Goal: Information Seeking & Learning: Check status

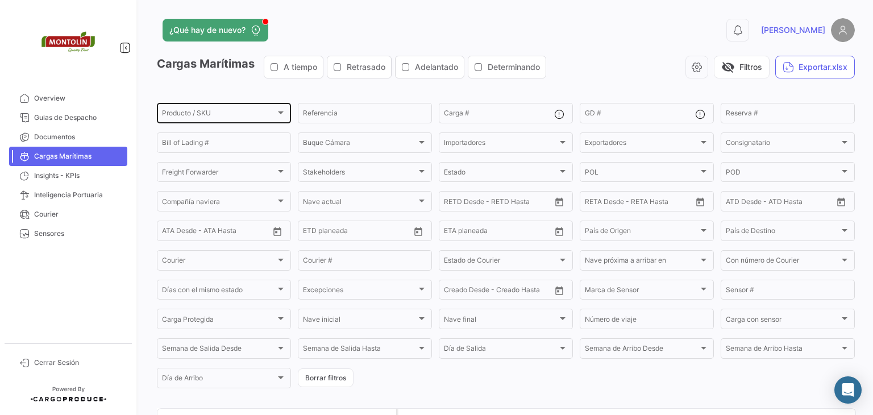
click at [205, 110] on div "Producto / SKU Producto / SKU" at bounding box center [224, 112] width 124 height 22
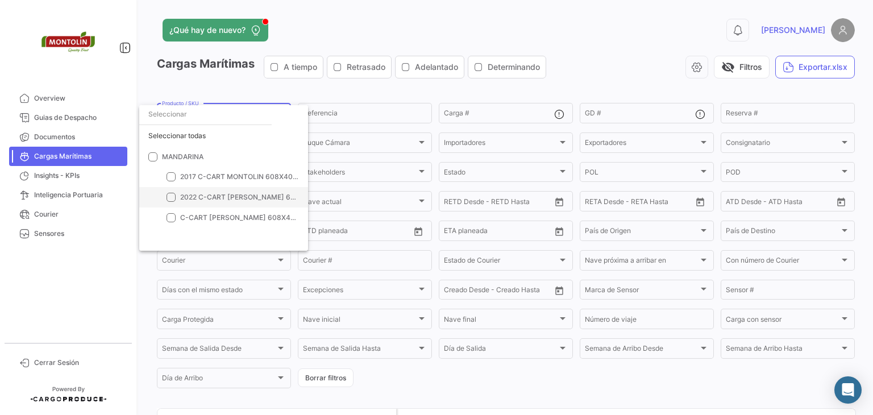
scroll to position [9, 0]
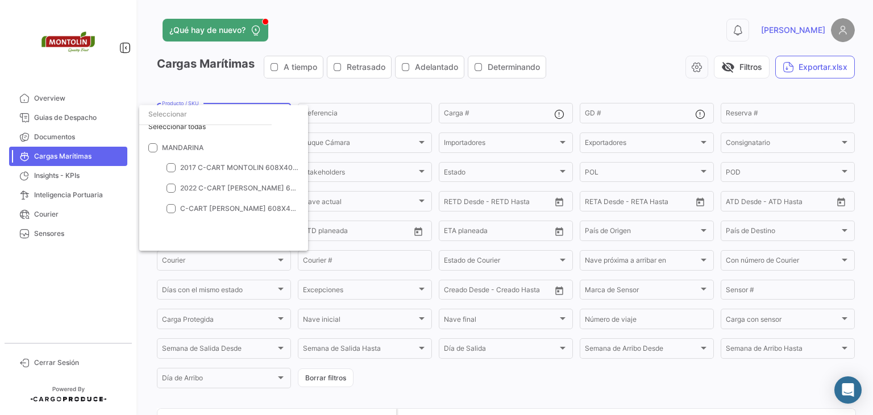
click at [289, 85] on div at bounding box center [436, 207] width 873 height 415
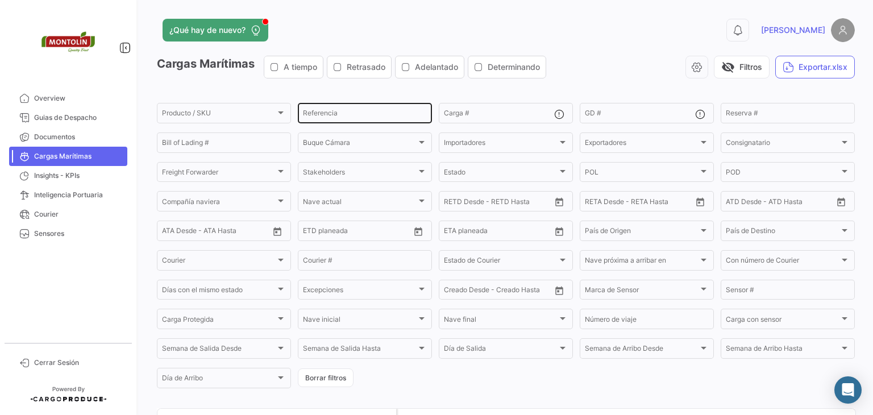
click at [391, 118] on input "Referencia" at bounding box center [365, 115] width 124 height 8
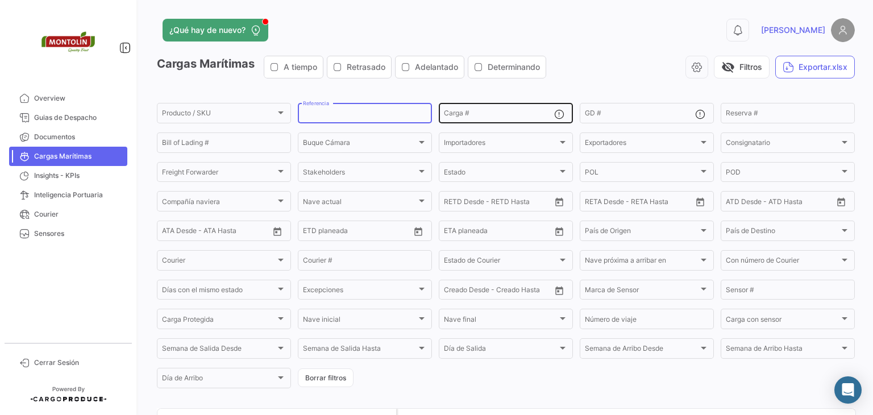
click at [511, 117] on input "Carga #" at bounding box center [499, 115] width 110 height 8
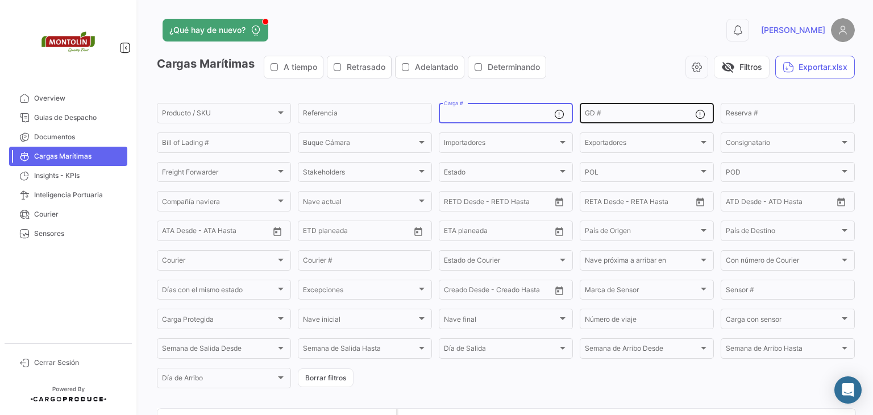
click at [649, 119] on div "GD #" at bounding box center [640, 112] width 110 height 22
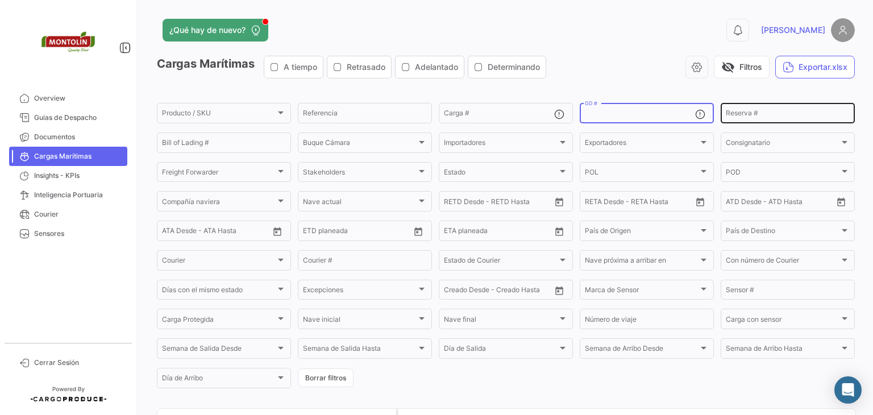
click at [768, 117] on input "Reserva #" at bounding box center [788, 115] width 124 height 8
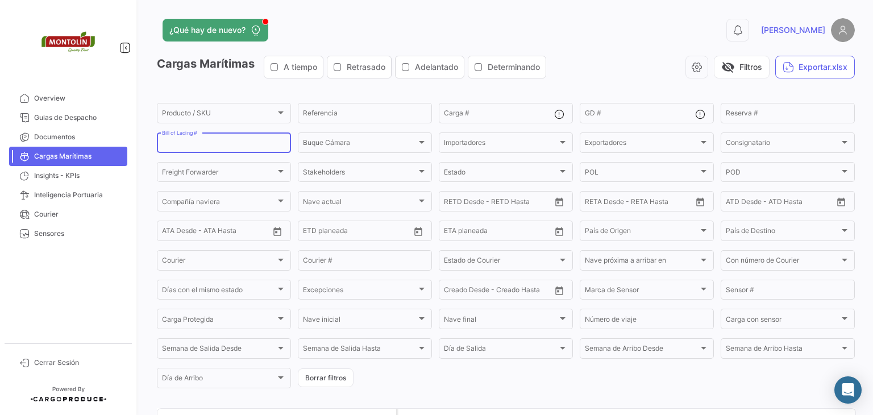
click at [223, 144] on input "Bill of Lading #" at bounding box center [224, 144] width 124 height 8
click at [324, 143] on span "Buque Cámara" at bounding box center [360, 144] width 114 height 8
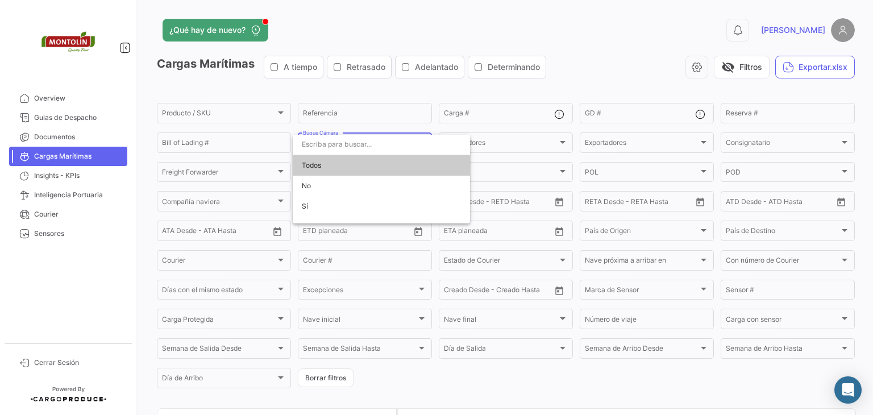
click at [491, 142] on div at bounding box center [436, 207] width 873 height 415
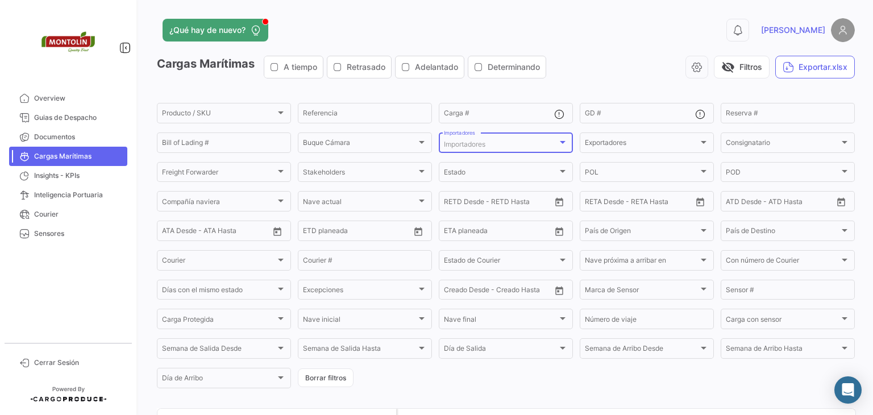
click at [496, 142] on div "Importadores" at bounding box center [501, 144] width 114 height 8
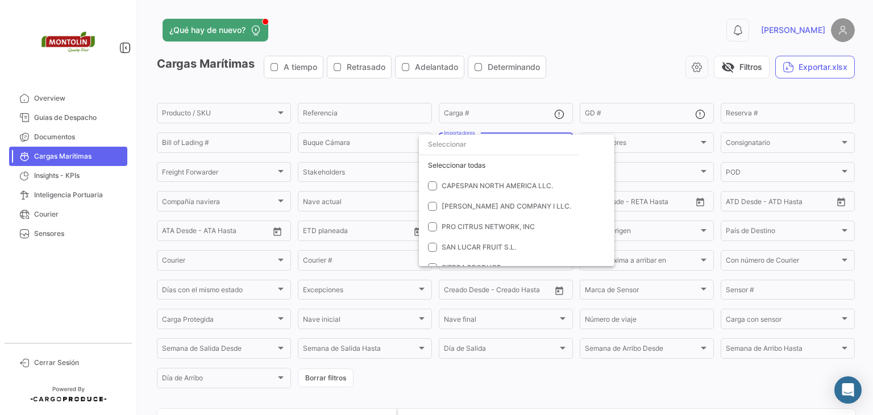
click at [496, 142] on input "dropdown search" at bounding box center [498, 144] width 159 height 20
click at [675, 136] on div at bounding box center [436, 207] width 873 height 415
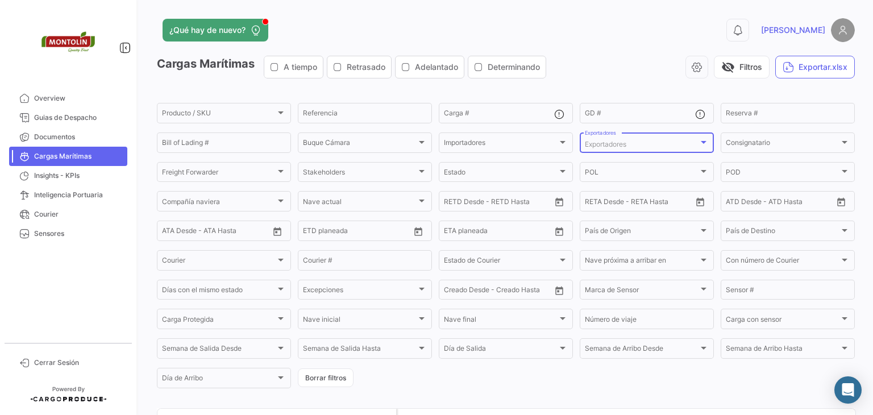
click at [660, 141] on div "Exportadores" at bounding box center [642, 144] width 114 height 8
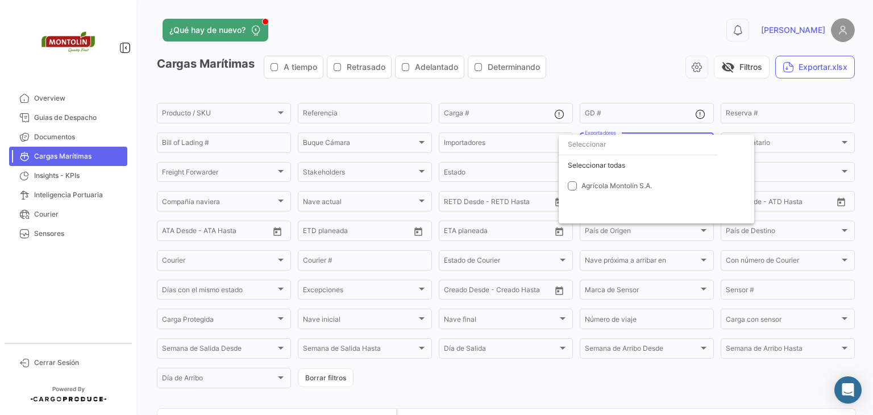
click at [660, 141] on input "dropdown search" at bounding box center [638, 144] width 159 height 20
click at [630, 184] on span "Agrícola Montolín S.A." at bounding box center [617, 185] width 71 height 9
click at [660, 128] on div at bounding box center [436, 207] width 873 height 415
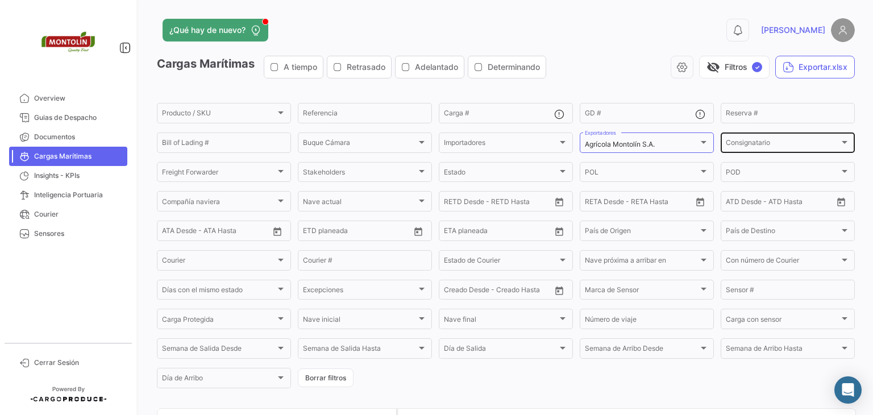
click at [755, 137] on div "Consignatario Consignatario" at bounding box center [788, 142] width 124 height 22
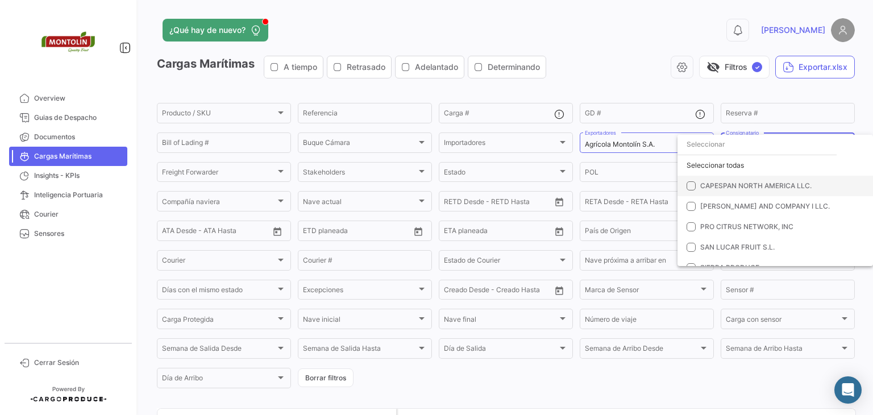
scroll to position [11, 0]
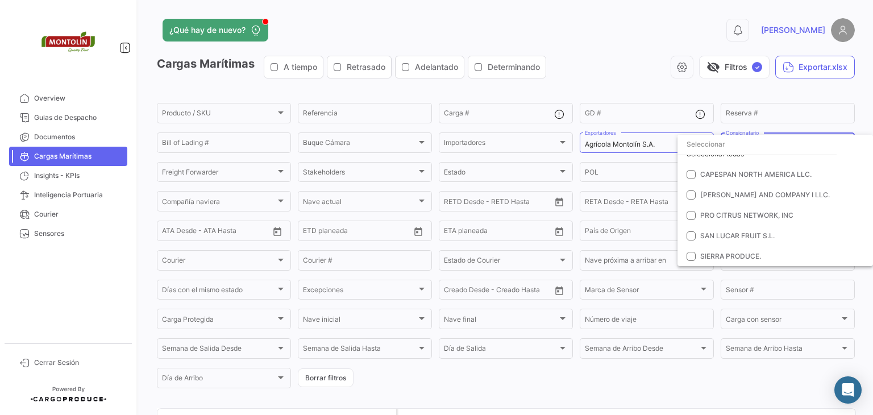
click at [610, 92] on div at bounding box center [436, 207] width 873 height 415
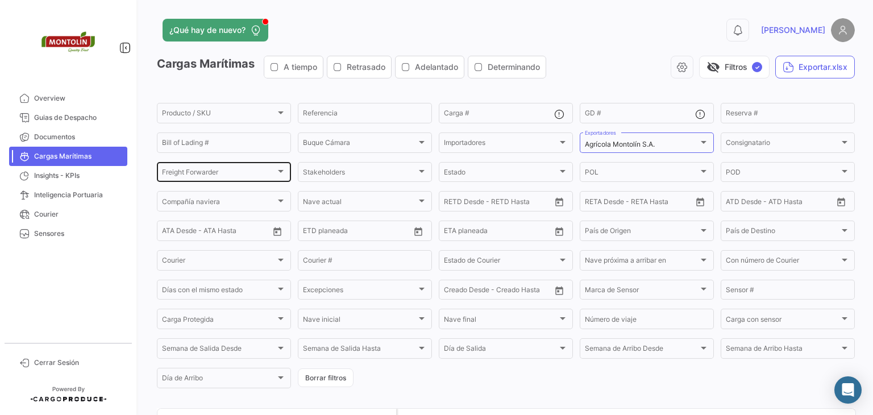
click at [219, 174] on span "Freight Forwarder" at bounding box center [219, 174] width 114 height 8
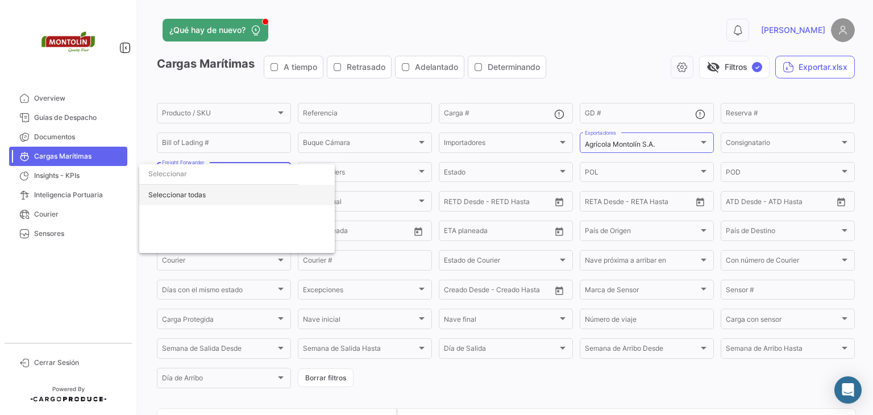
click at [205, 197] on div "Seleccionar todas" at bounding box center [237, 195] width 196 height 20
click at [208, 196] on div "Deseleccionar todas" at bounding box center [237, 195] width 196 height 20
click at [225, 80] on div at bounding box center [436, 207] width 873 height 415
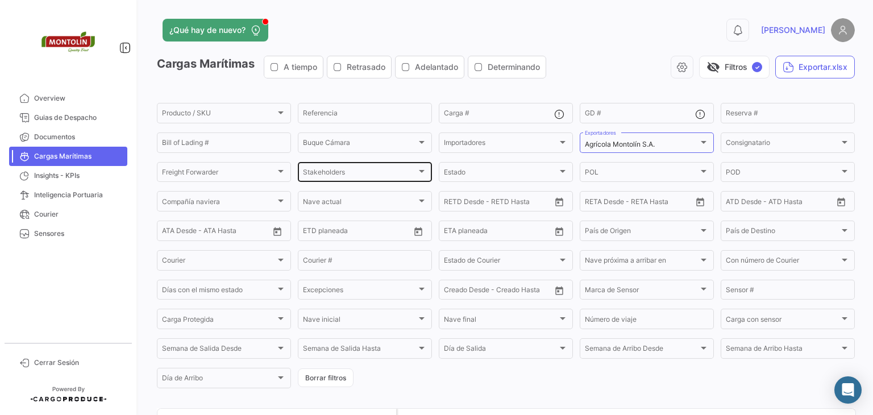
click at [349, 175] on div "Stakeholders" at bounding box center [360, 174] width 114 height 8
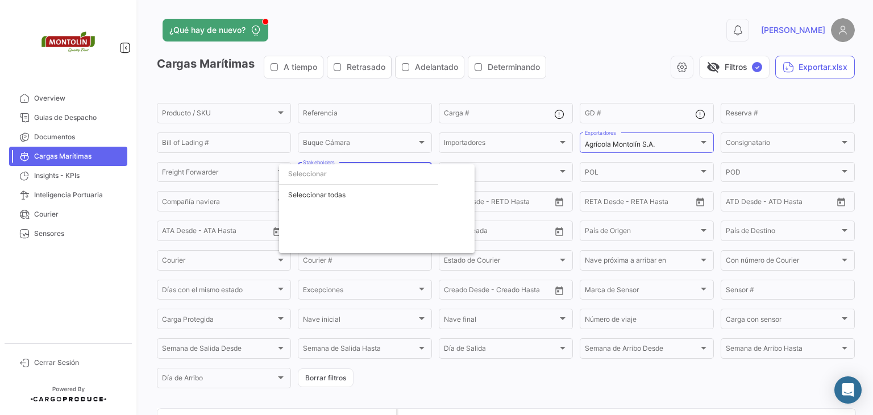
click at [396, 32] on div at bounding box center [436, 207] width 873 height 415
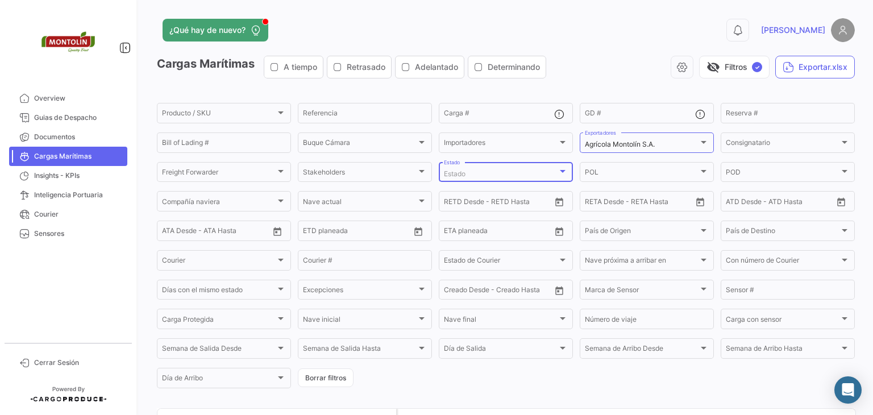
click at [488, 178] on div "Estado" at bounding box center [501, 174] width 114 height 8
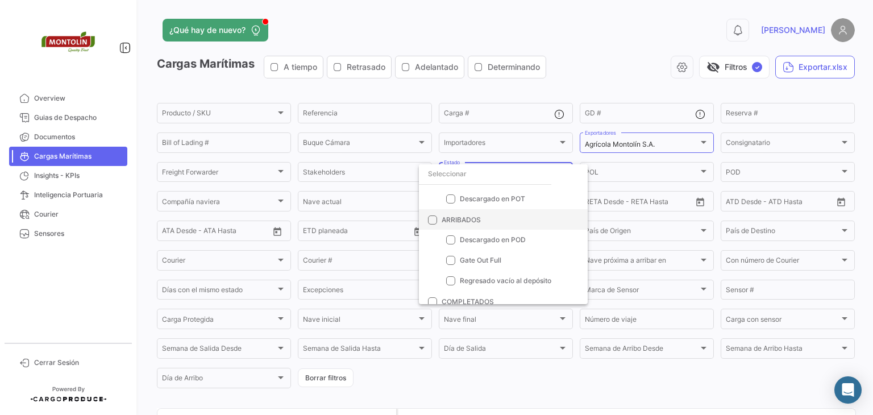
scroll to position [57, 0]
click at [437, 260] on label "ARRIBADOS" at bounding box center [454, 261] width 53 height 10
click at [433, 266] on input "ARRIBADOS" at bounding box center [432, 266] width 1 height 1
checkbox input "true"
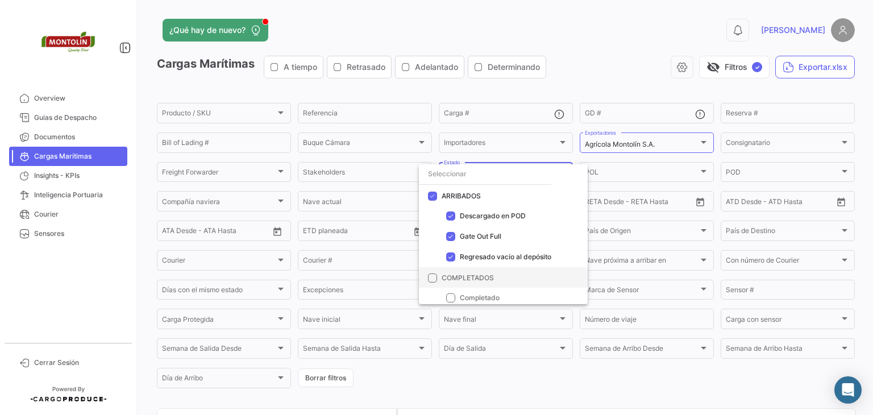
scroll to position [126, 0]
click at [488, 272] on span "COMPLETADOS" at bounding box center [468, 274] width 52 height 9
click at [433, 279] on input "COMPLETADOS" at bounding box center [432, 279] width 1 height 1
checkbox input "true"
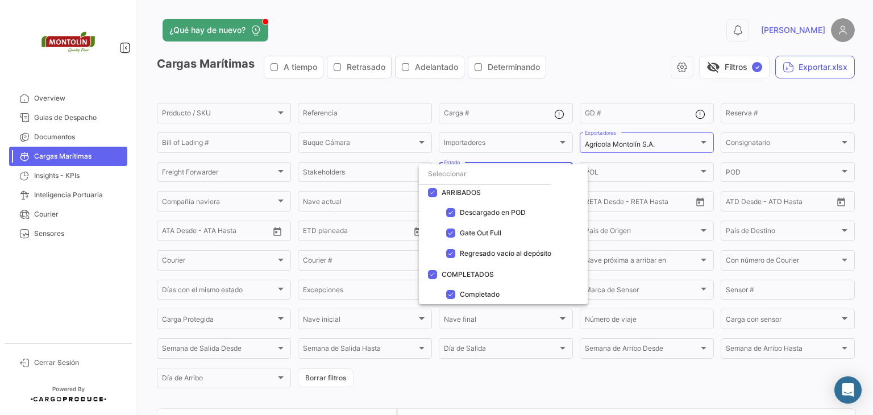
click at [577, 72] on div at bounding box center [436, 207] width 873 height 415
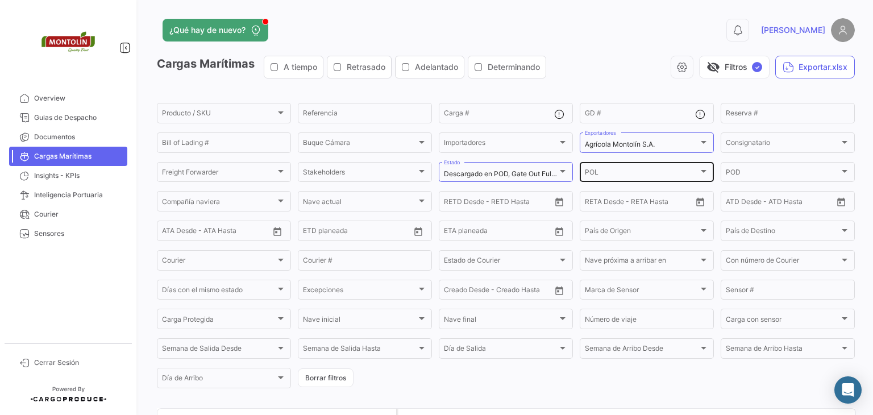
click at [607, 174] on div "POL" at bounding box center [642, 174] width 114 height 8
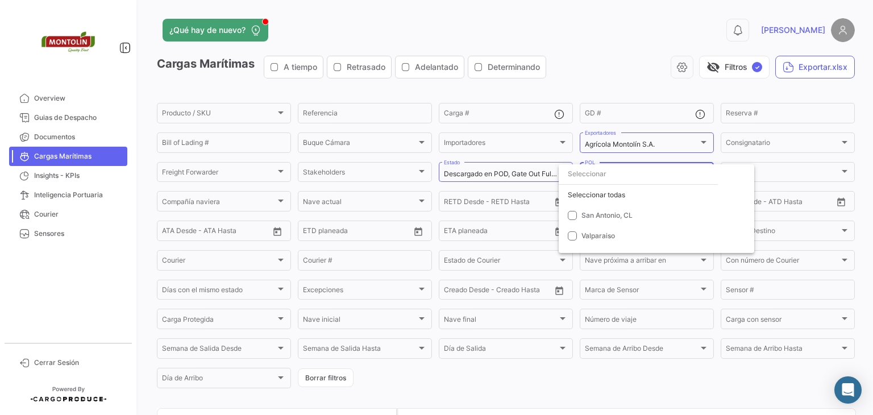
click at [628, 73] on div at bounding box center [436, 207] width 873 height 415
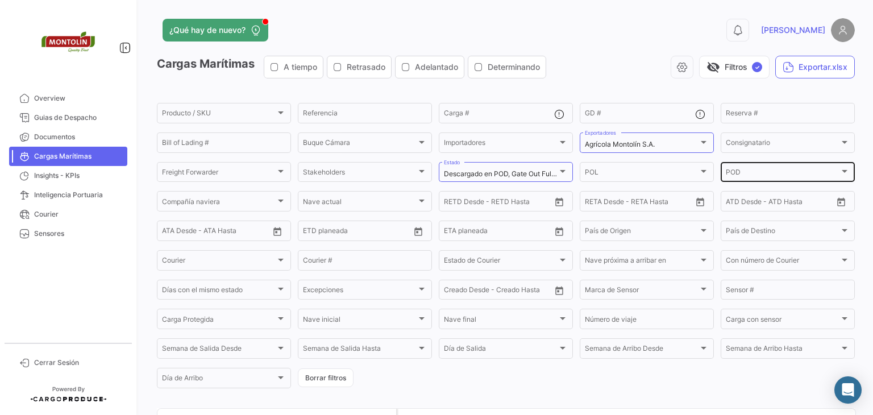
click at [762, 173] on div "POD" at bounding box center [783, 174] width 114 height 8
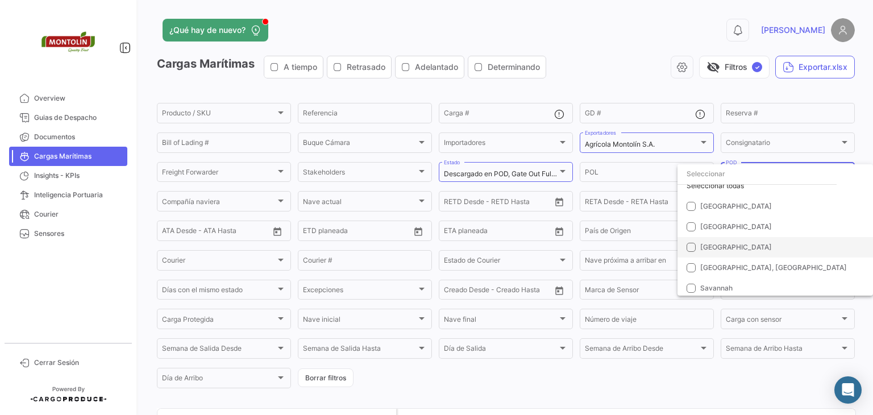
scroll to position [11, 0]
click at [614, 30] on div at bounding box center [436, 207] width 873 height 415
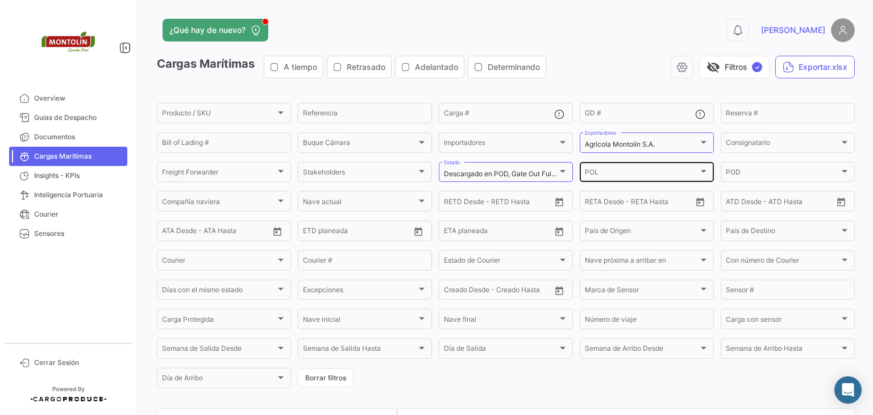
click at [623, 172] on div "POL" at bounding box center [642, 174] width 114 height 8
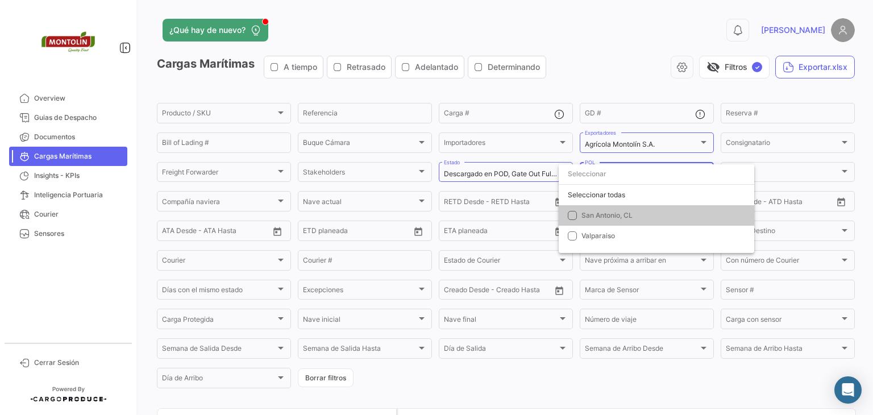
click at [628, 172] on input "dropdown search" at bounding box center [657, 174] width 196 height 20
click at [810, 179] on div at bounding box center [436, 207] width 873 height 415
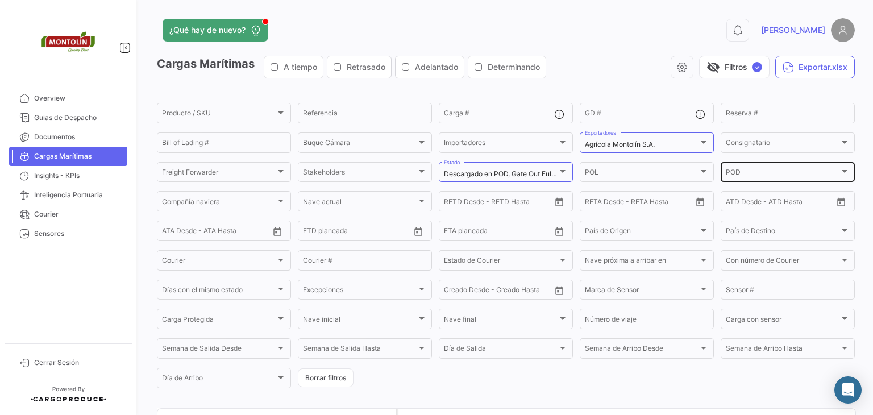
click at [810, 178] on div "POD" at bounding box center [783, 174] width 114 height 8
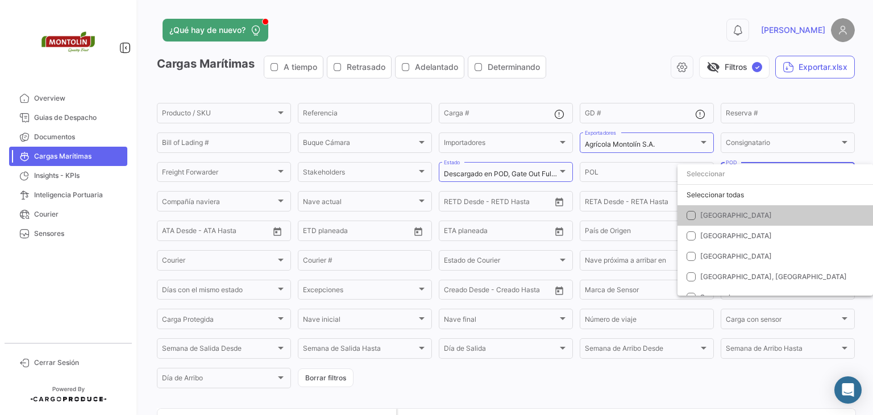
click at [816, 165] on input "dropdown search" at bounding box center [776, 174] width 196 height 20
click at [820, 160] on div at bounding box center [436, 207] width 873 height 415
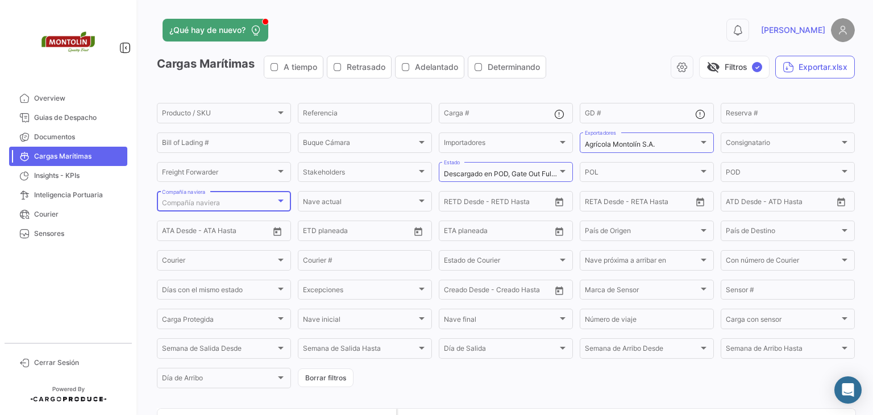
click at [231, 201] on div "Compañía naviera" at bounding box center [219, 203] width 114 height 8
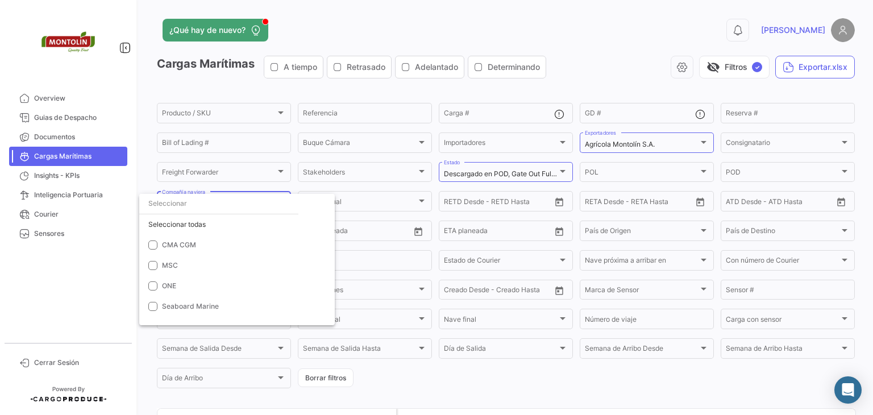
click at [262, 187] on div at bounding box center [436, 207] width 873 height 415
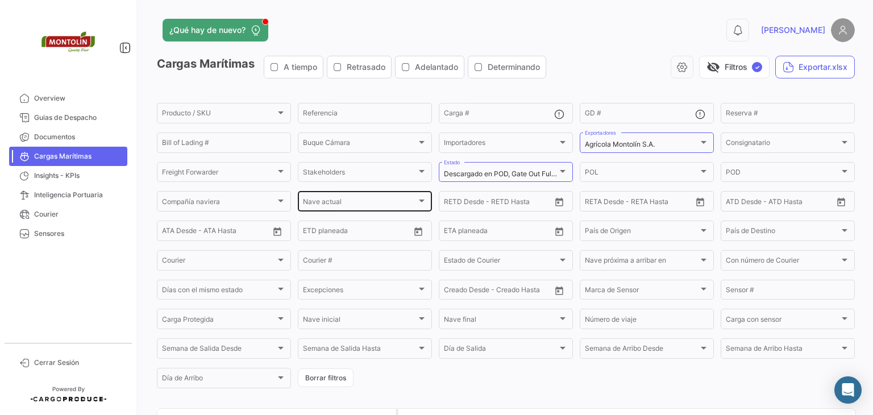
click at [368, 205] on div "Nave actual" at bounding box center [360, 203] width 114 height 8
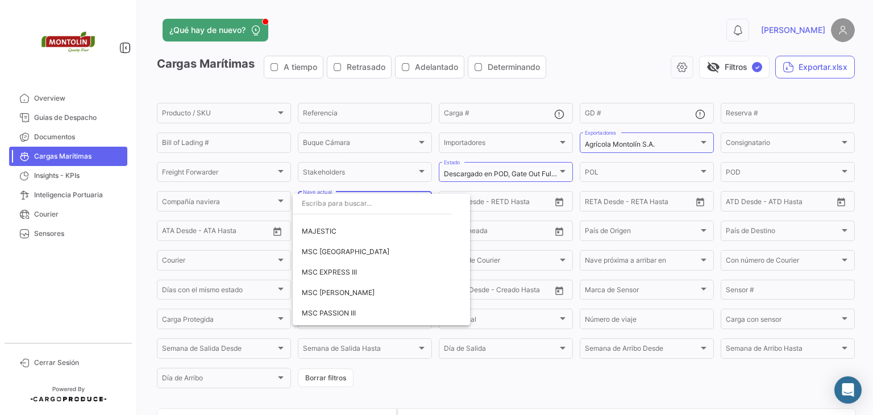
scroll to position [114, 0]
click at [395, 187] on div at bounding box center [436, 207] width 873 height 415
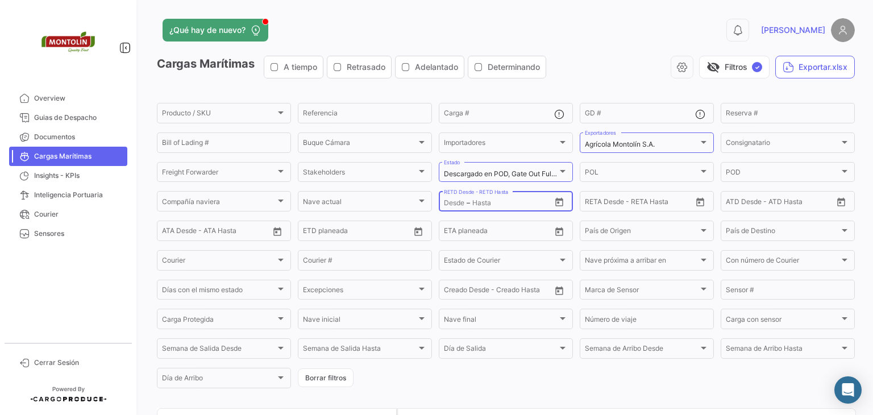
click at [476, 203] on input "text" at bounding box center [497, 203] width 51 height 8
click at [558, 205] on icon "Open calendar" at bounding box center [559, 202] width 10 height 10
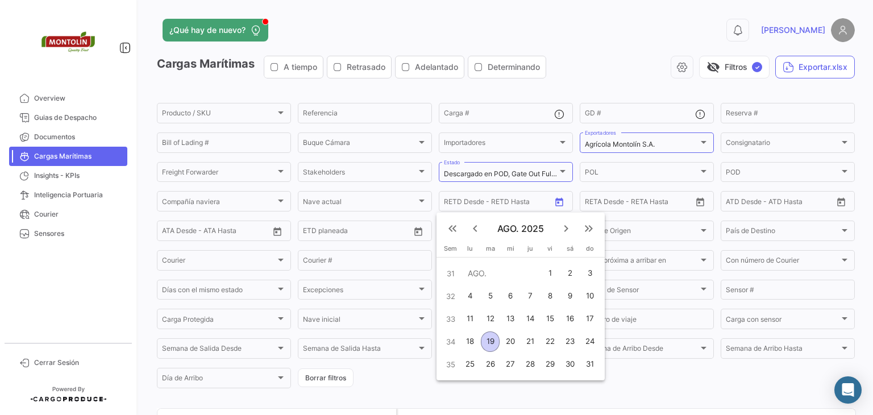
click at [546, 272] on div "1" at bounding box center [550, 273] width 18 height 20
type input "[DATE]"
click at [571, 273] on div "2" at bounding box center [570, 273] width 18 height 20
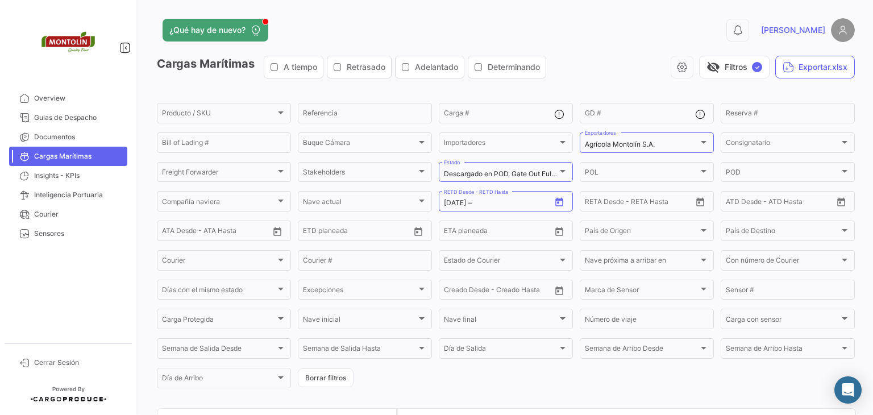
type input "[DATE]"
click at [558, 206] on icon "Open calendar" at bounding box center [559, 202] width 10 height 10
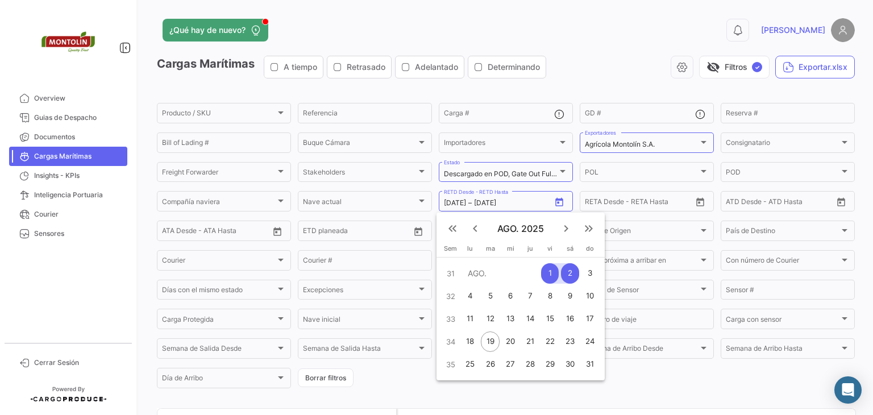
click at [486, 344] on div "19" at bounding box center [490, 341] width 18 height 20
type input "[DATE]"
click at [554, 264] on div "1" at bounding box center [550, 273] width 18 height 20
type input "[DATE]"
click at [549, 267] on div "1" at bounding box center [550, 273] width 18 height 20
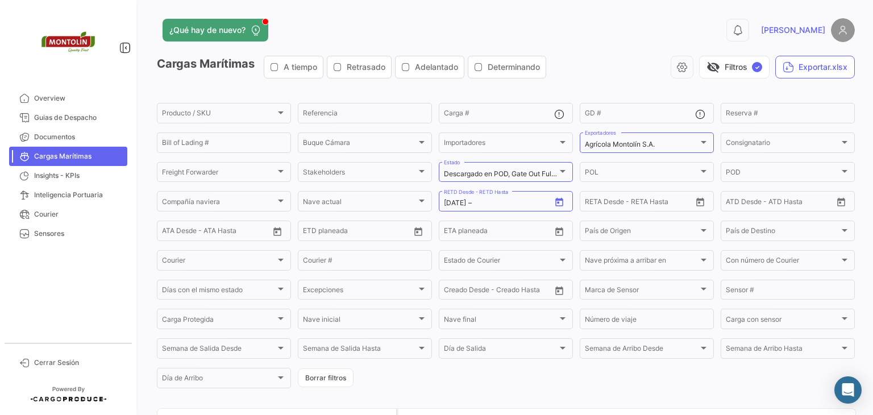
type input "[DATE]"
click at [558, 204] on icon "Open calendar" at bounding box center [559, 202] width 10 height 10
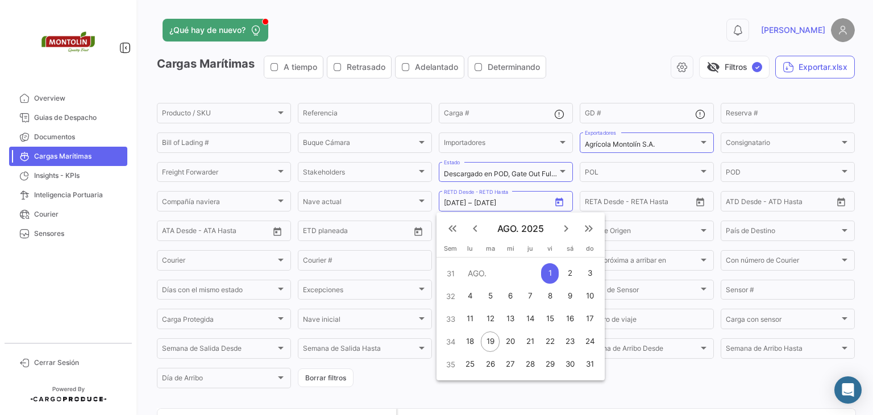
click at [550, 271] on div "1" at bounding box center [550, 273] width 18 height 20
click at [486, 342] on div "19" at bounding box center [490, 341] width 18 height 20
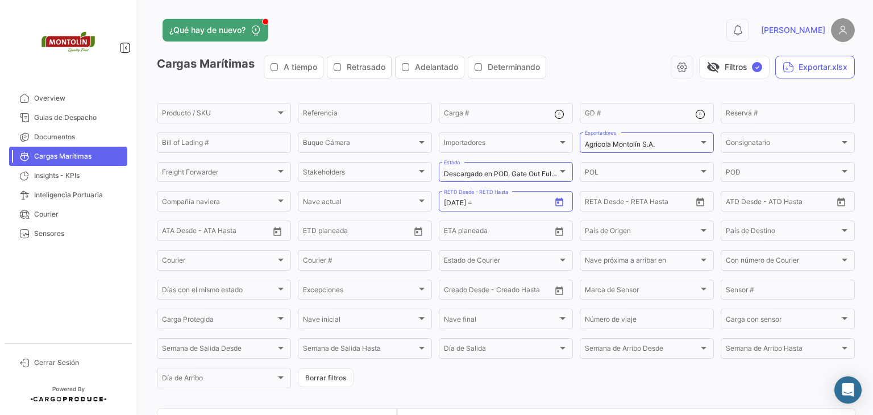
type input "[DATE]"
click at [695, 200] on icon "Open calendar" at bounding box center [700, 202] width 10 height 10
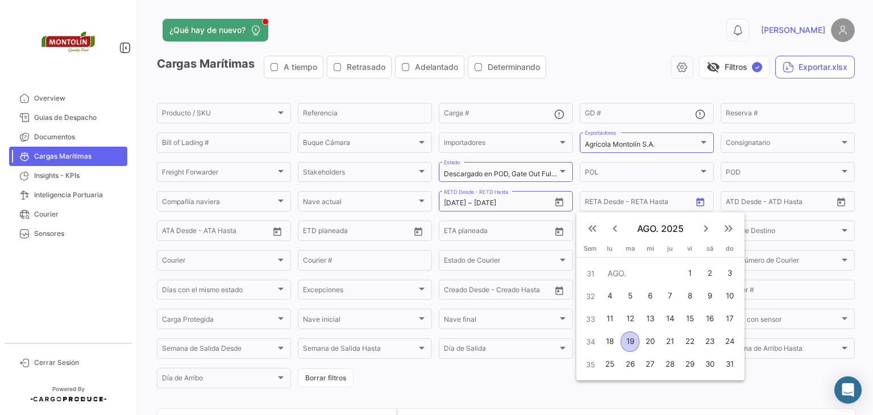
click at [691, 273] on div "1" at bounding box center [690, 273] width 18 height 20
type input "[DATE]"
click at [631, 331] on div "19" at bounding box center [630, 341] width 18 height 20
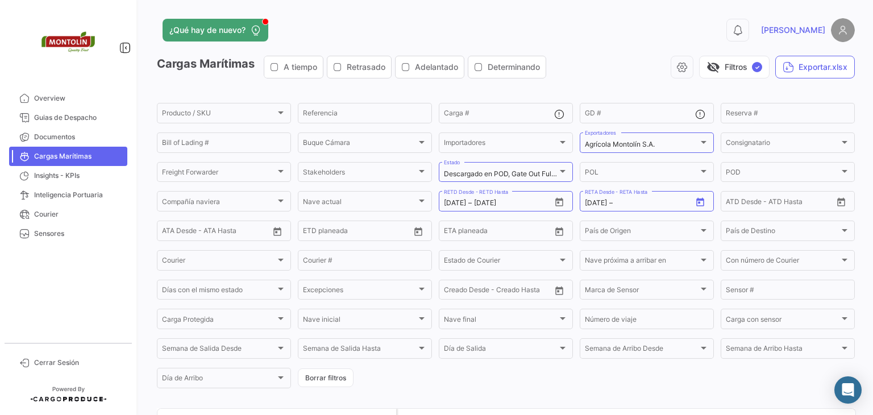
type input "[DATE]"
click at [836, 201] on icon "Open calendar" at bounding box center [841, 202] width 10 height 10
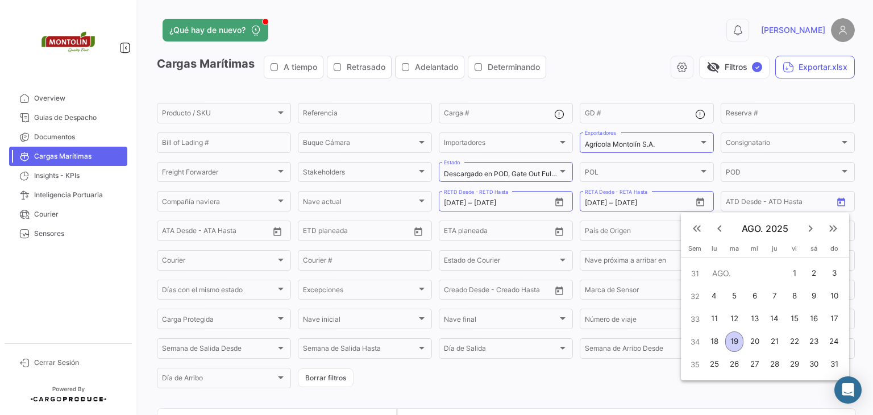
click at [791, 271] on div "1" at bounding box center [795, 273] width 18 height 20
type input "[DATE]"
click at [732, 337] on div "19" at bounding box center [735, 341] width 18 height 20
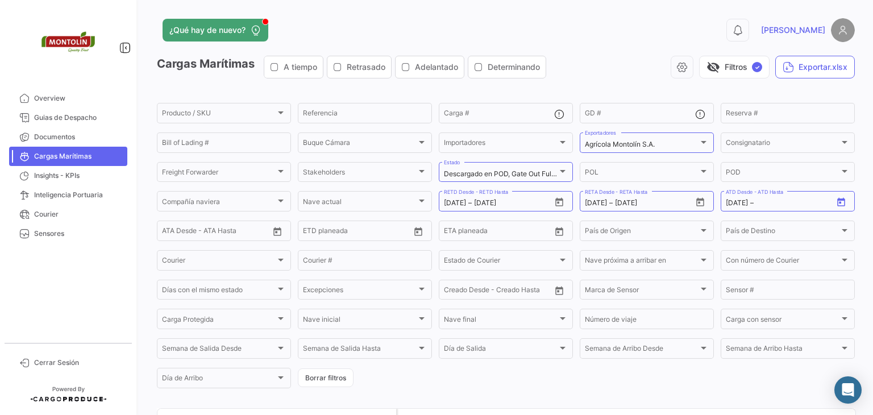
type input "[DATE]"
click at [281, 229] on icon "Open calendar" at bounding box center [277, 232] width 10 height 10
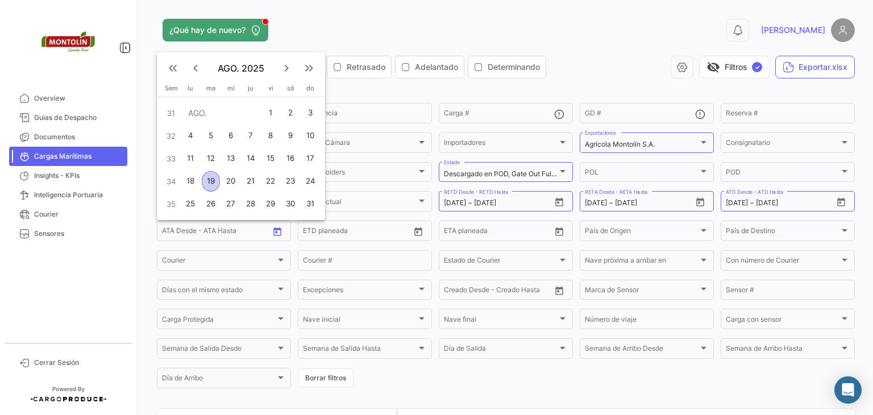
click at [271, 111] on div "1" at bounding box center [271, 113] width 18 height 20
type input "[DATE]"
click at [212, 179] on div "19" at bounding box center [211, 181] width 18 height 20
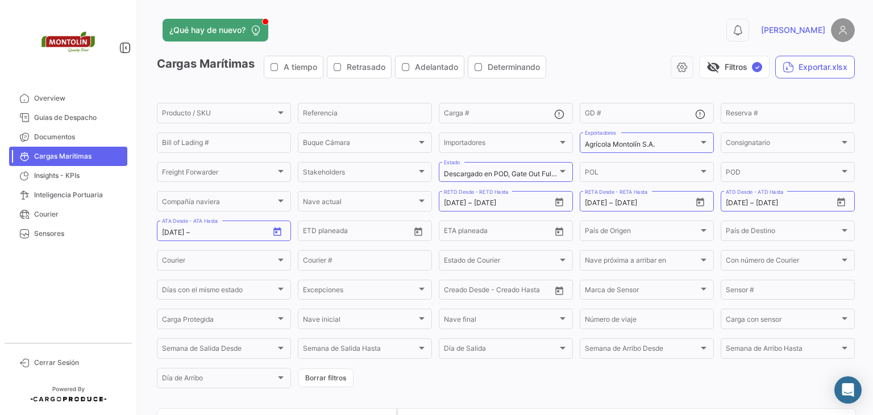
type input "[DATE]"
click at [416, 230] on icon "Open calendar" at bounding box center [418, 231] width 8 height 9
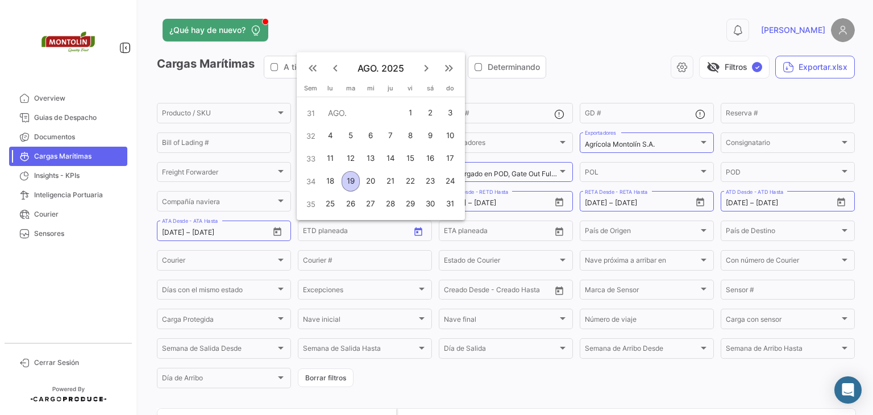
click at [409, 109] on div "1" at bounding box center [410, 113] width 18 height 20
type input "[DATE]"
click at [350, 185] on div "19" at bounding box center [351, 181] width 18 height 20
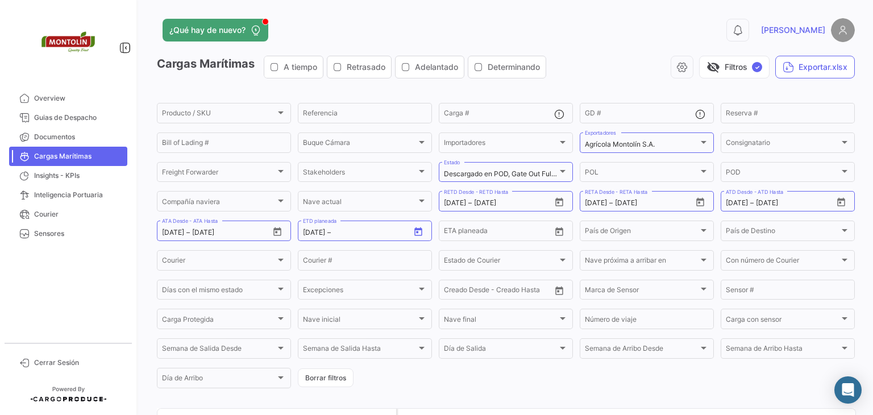
type input "[DATE]"
click at [554, 231] on icon "Open calendar" at bounding box center [559, 232] width 10 height 10
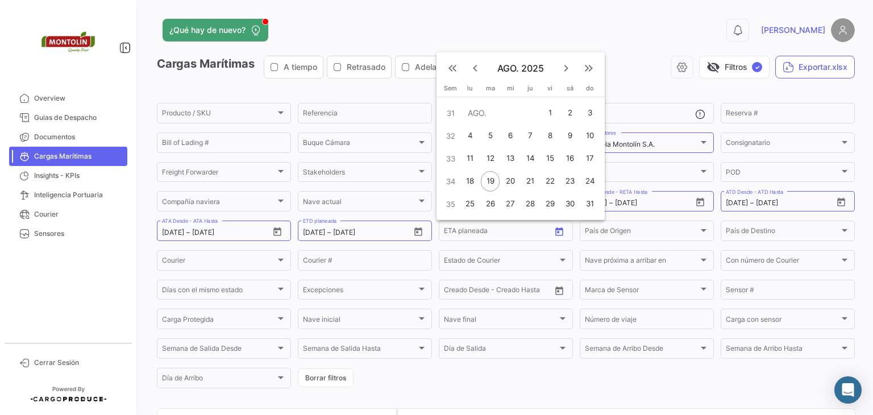
click at [548, 117] on div "1" at bounding box center [550, 113] width 18 height 20
type input "[DATE]"
click at [491, 183] on div "19" at bounding box center [490, 181] width 18 height 20
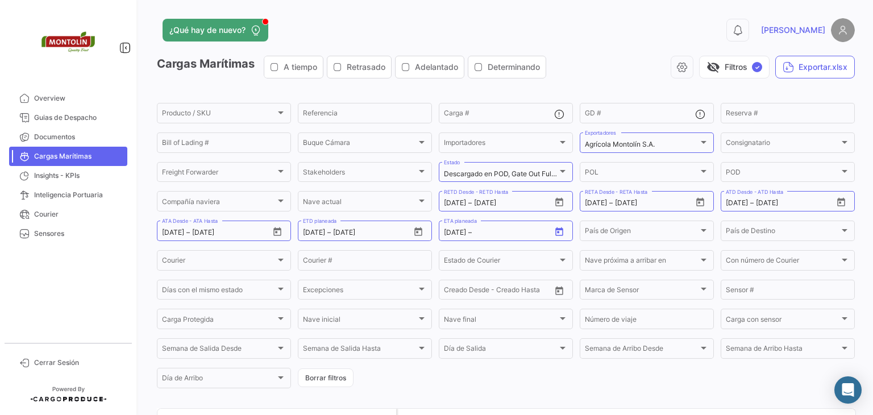
type input "[DATE]"
click at [678, 231] on div "País de Origen" at bounding box center [642, 233] width 114 height 8
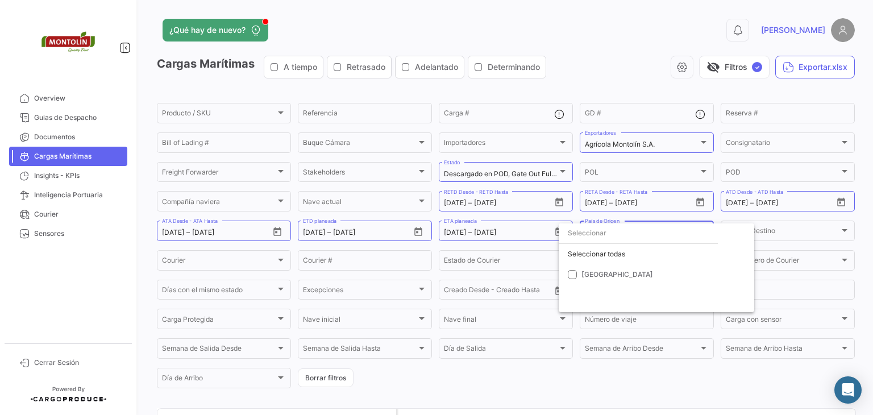
click at [856, 196] on div at bounding box center [436, 207] width 873 height 415
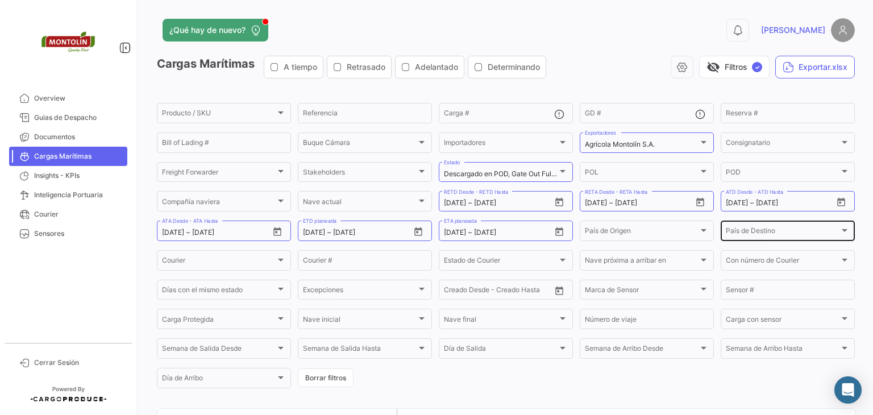
click at [767, 236] on span "País de Destino" at bounding box center [783, 233] width 114 height 8
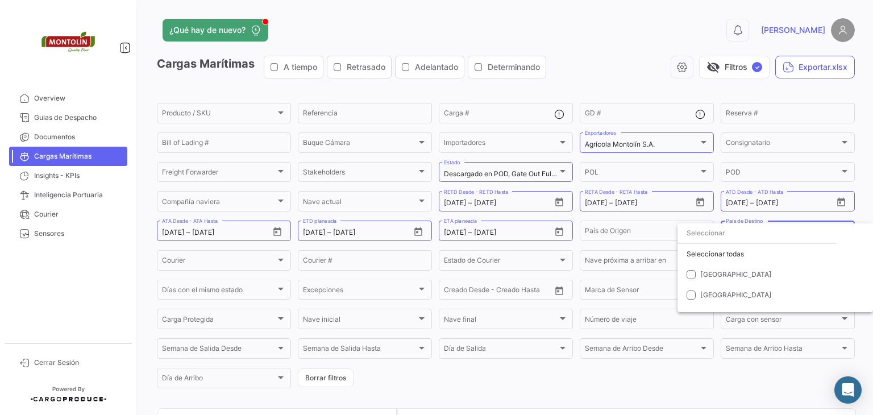
click at [861, 200] on div at bounding box center [436, 207] width 873 height 415
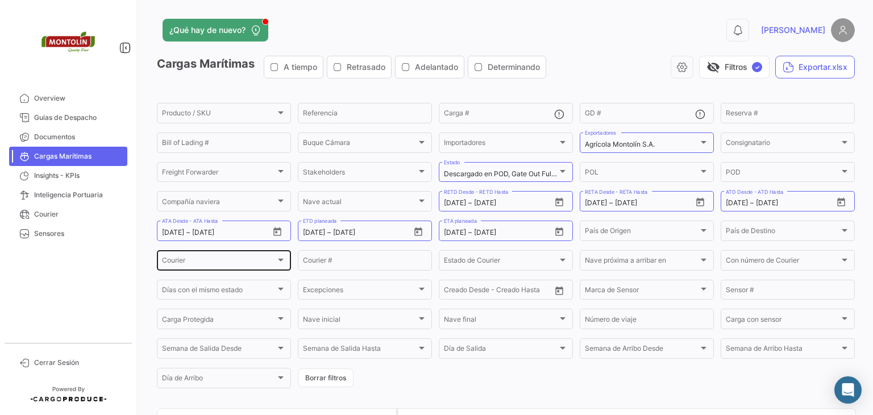
click at [196, 255] on div "Courier Courier" at bounding box center [224, 259] width 124 height 22
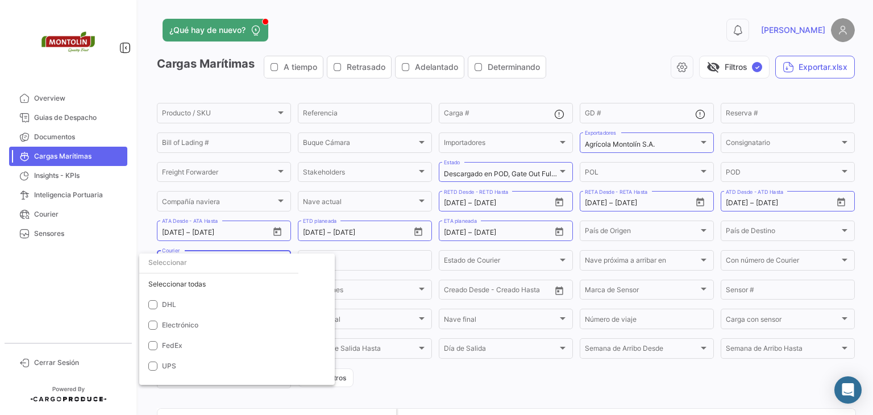
click at [135, 227] on div at bounding box center [436, 207] width 873 height 415
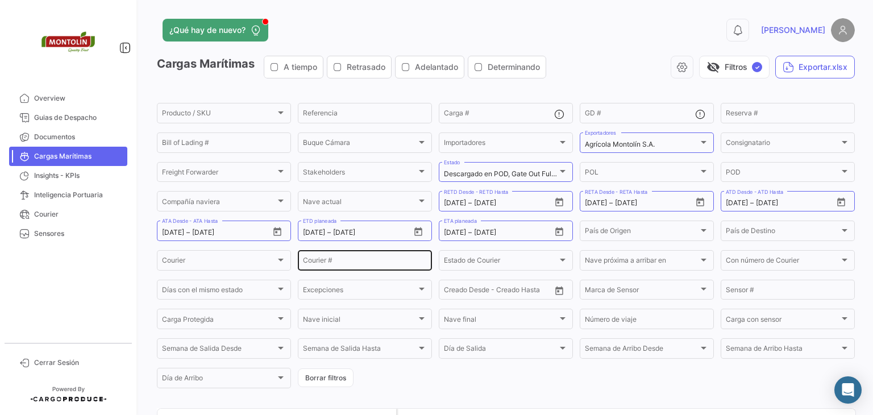
click at [360, 266] on input "Courier #" at bounding box center [365, 262] width 124 height 8
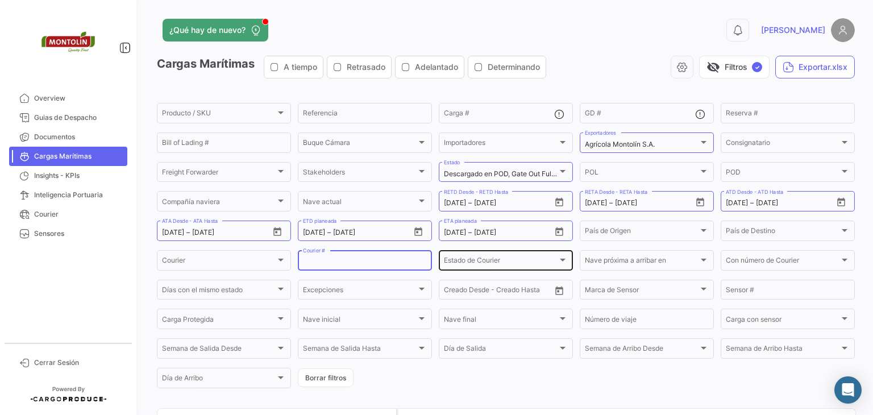
click at [508, 262] on div "Estado de Courier" at bounding box center [501, 262] width 114 height 8
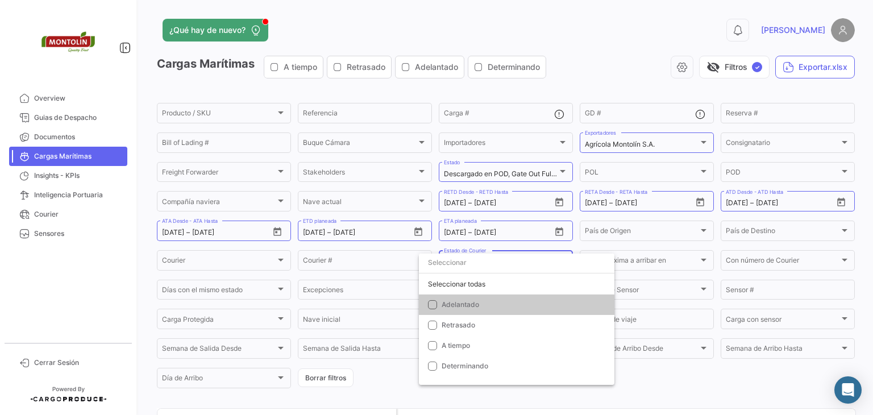
click at [508, 262] on input "dropdown search" at bounding box center [517, 262] width 196 height 20
click at [112, 258] on div at bounding box center [436, 207] width 873 height 415
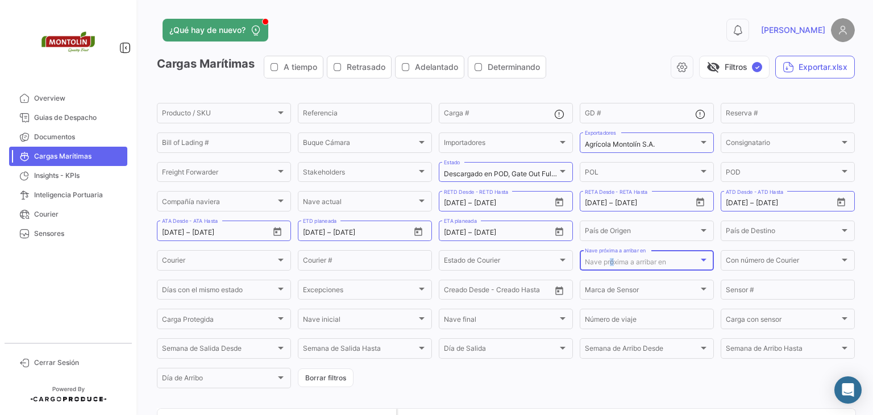
click at [608, 264] on span "Nave próxima a arribar en" at bounding box center [625, 262] width 81 height 9
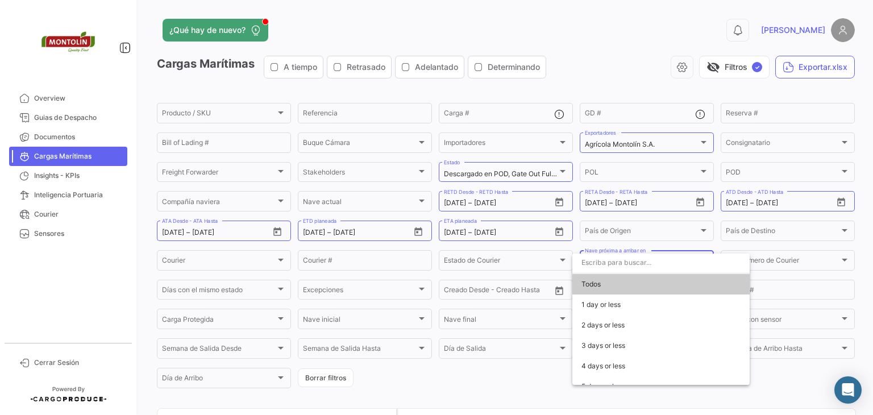
click at [805, 270] on div at bounding box center [436, 207] width 873 height 415
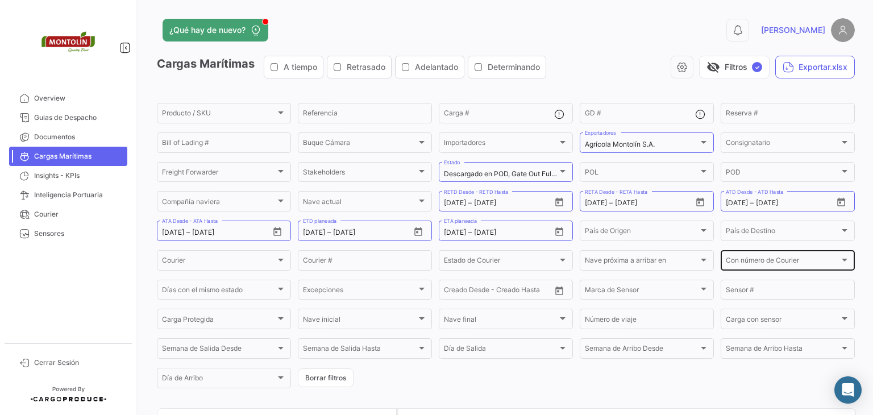
click at [819, 263] on div "Con número de Courier" at bounding box center [783, 262] width 114 height 8
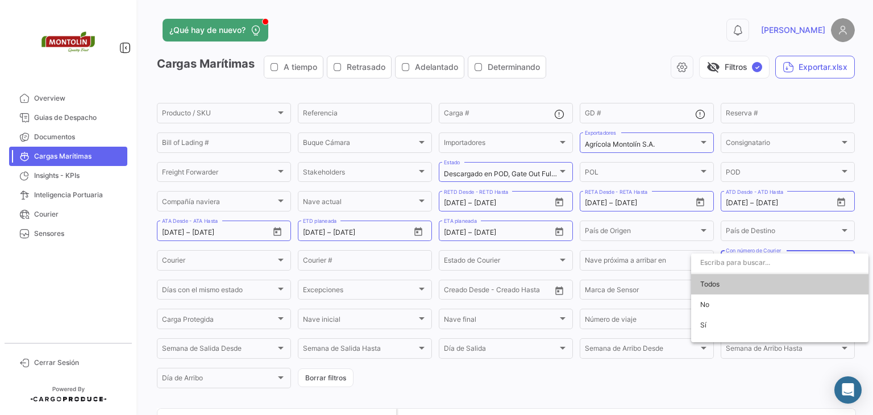
click at [849, 239] on div at bounding box center [436, 207] width 873 height 415
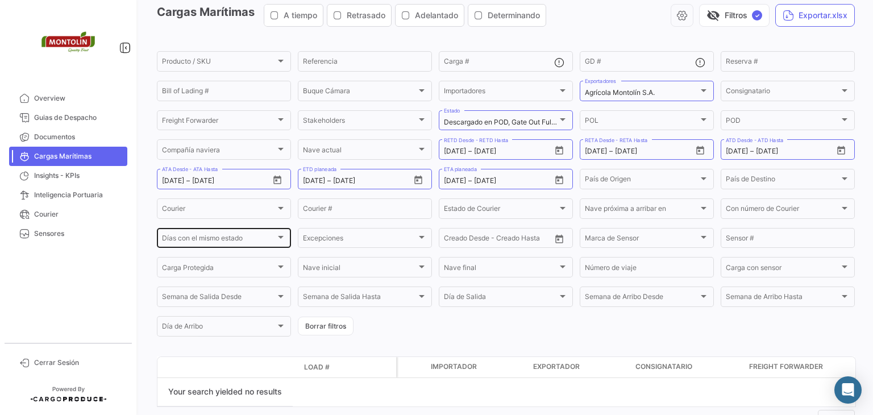
scroll to position [96, 0]
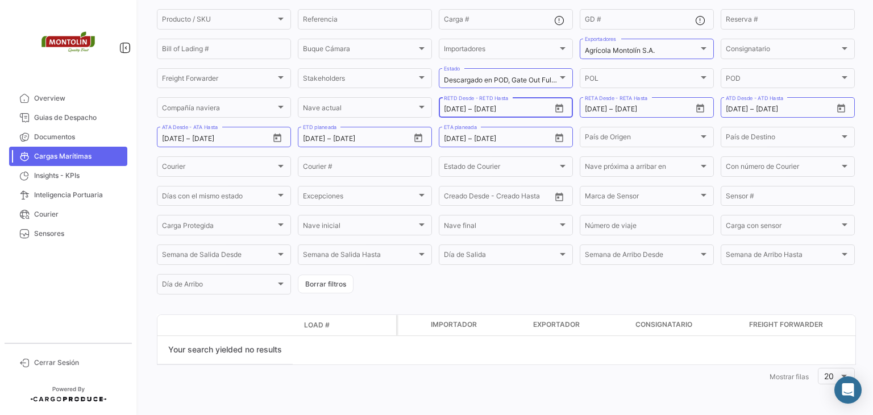
click at [551, 103] on button "Open calendar" at bounding box center [559, 108] width 17 height 17
